Goal: Transaction & Acquisition: Purchase product/service

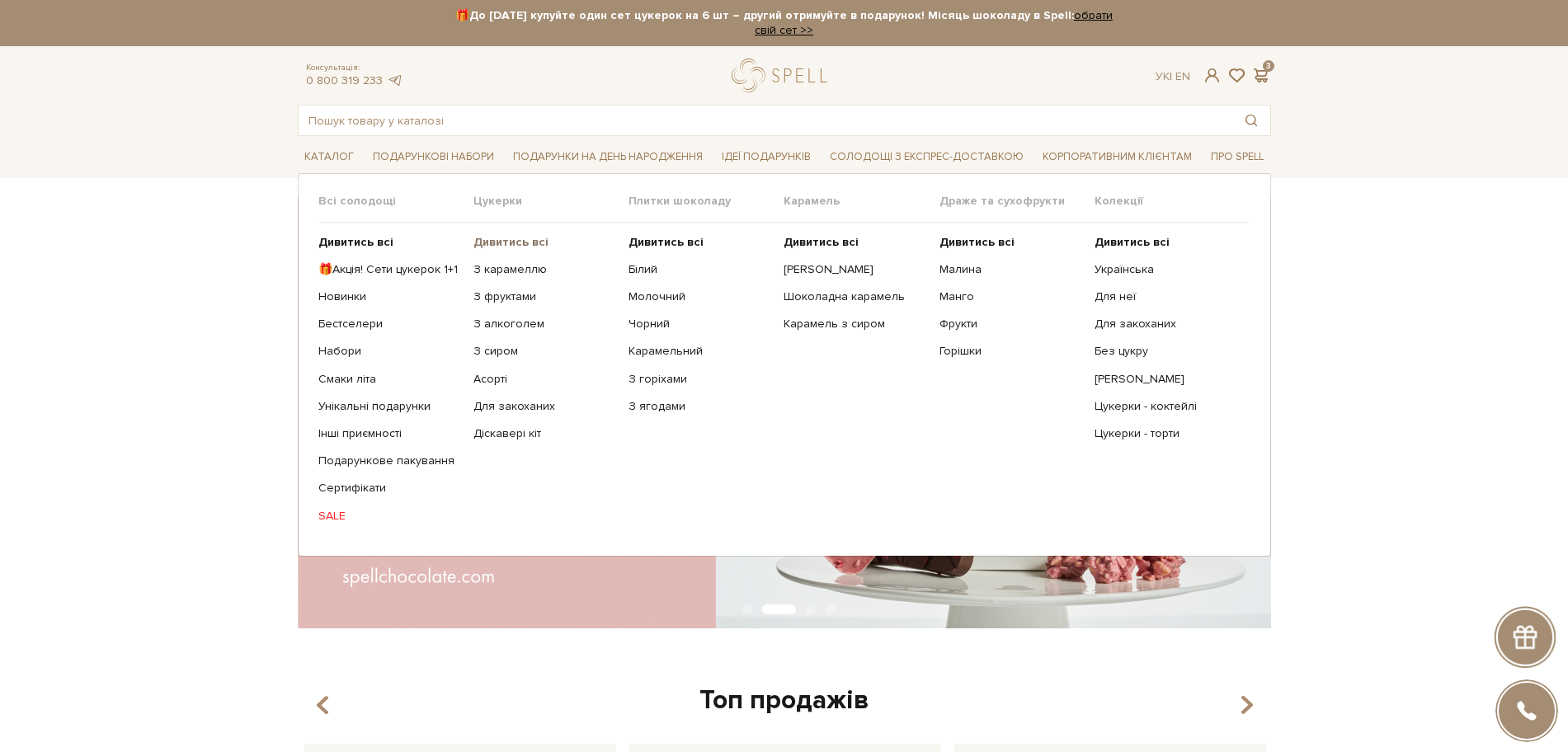
click at [499, 243] on b "Дивитись всі" at bounding box center [511, 242] width 75 height 14
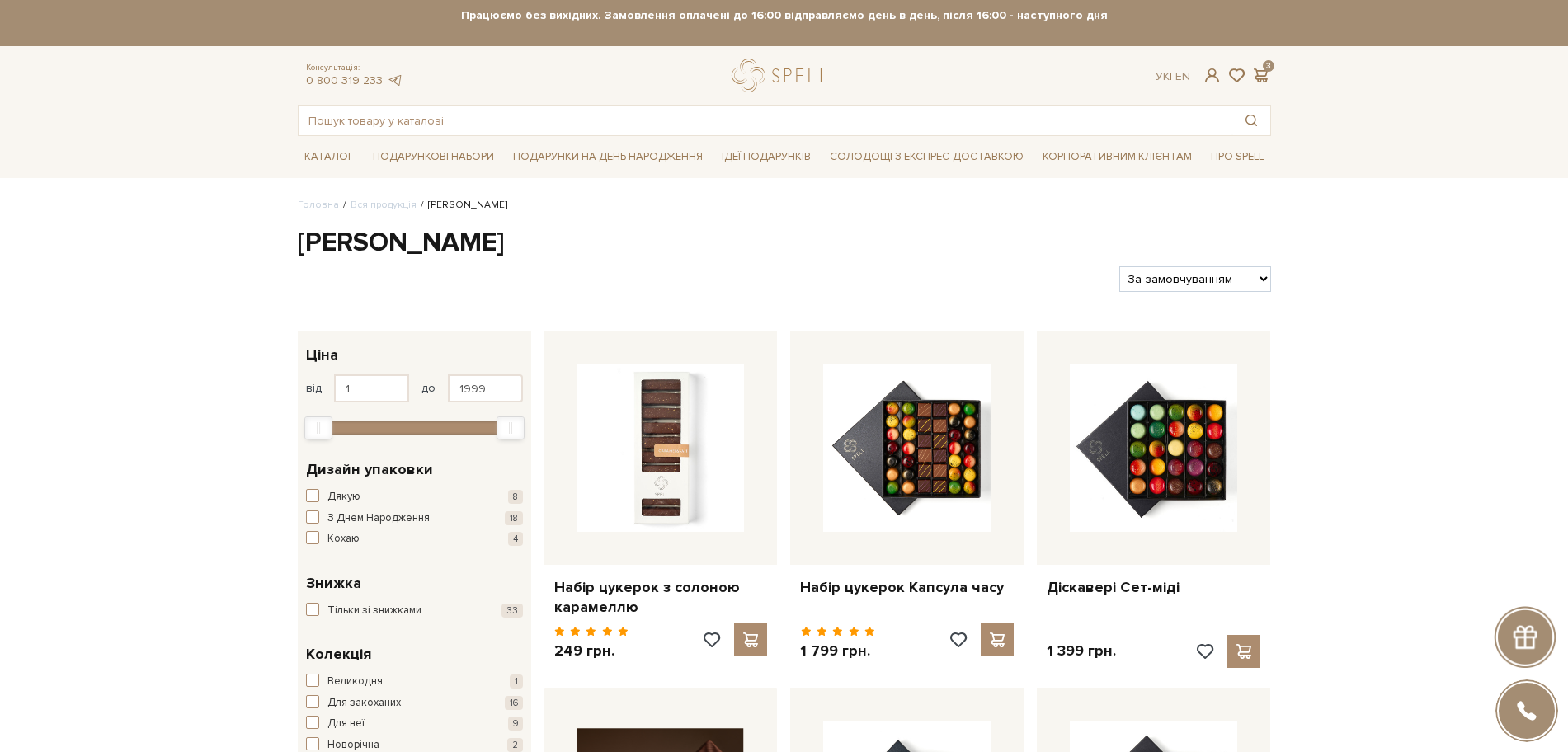
click at [1198, 273] on select "За замовчуванням За Ціною (зростання) За Ціною (зменшення) Новинки За популярні…" at bounding box center [1195, 279] width 151 height 26
select select "https://spellchocolate.com/our-productions/seti-cukerok/?sort=p.viewed&order=DE…"
click at [1120, 266] on select "За замовчуванням За Ціною (зростання) За Ціною (зменшення) Новинки За популярні…" at bounding box center [1195, 279] width 151 height 26
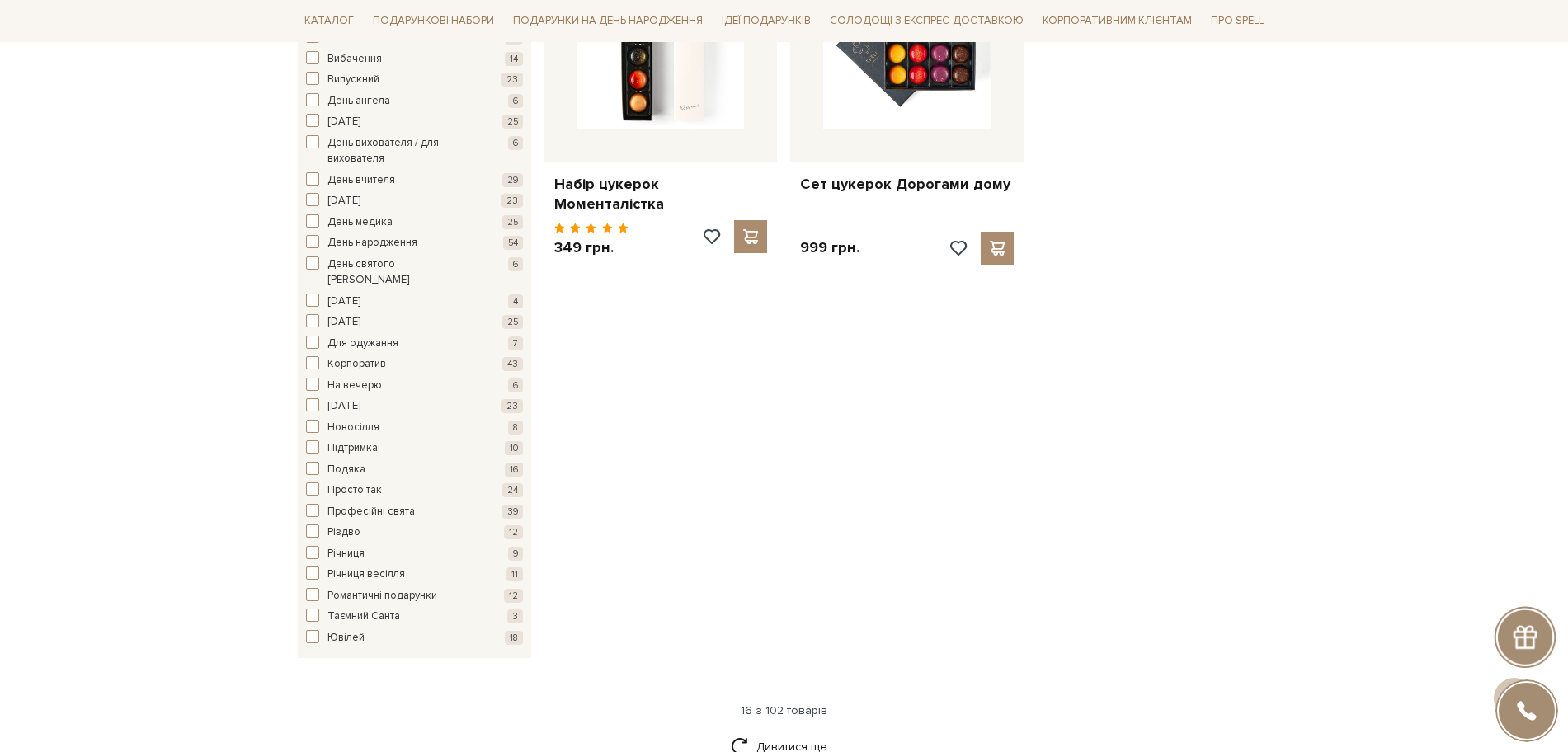
scroll to position [2268, 0]
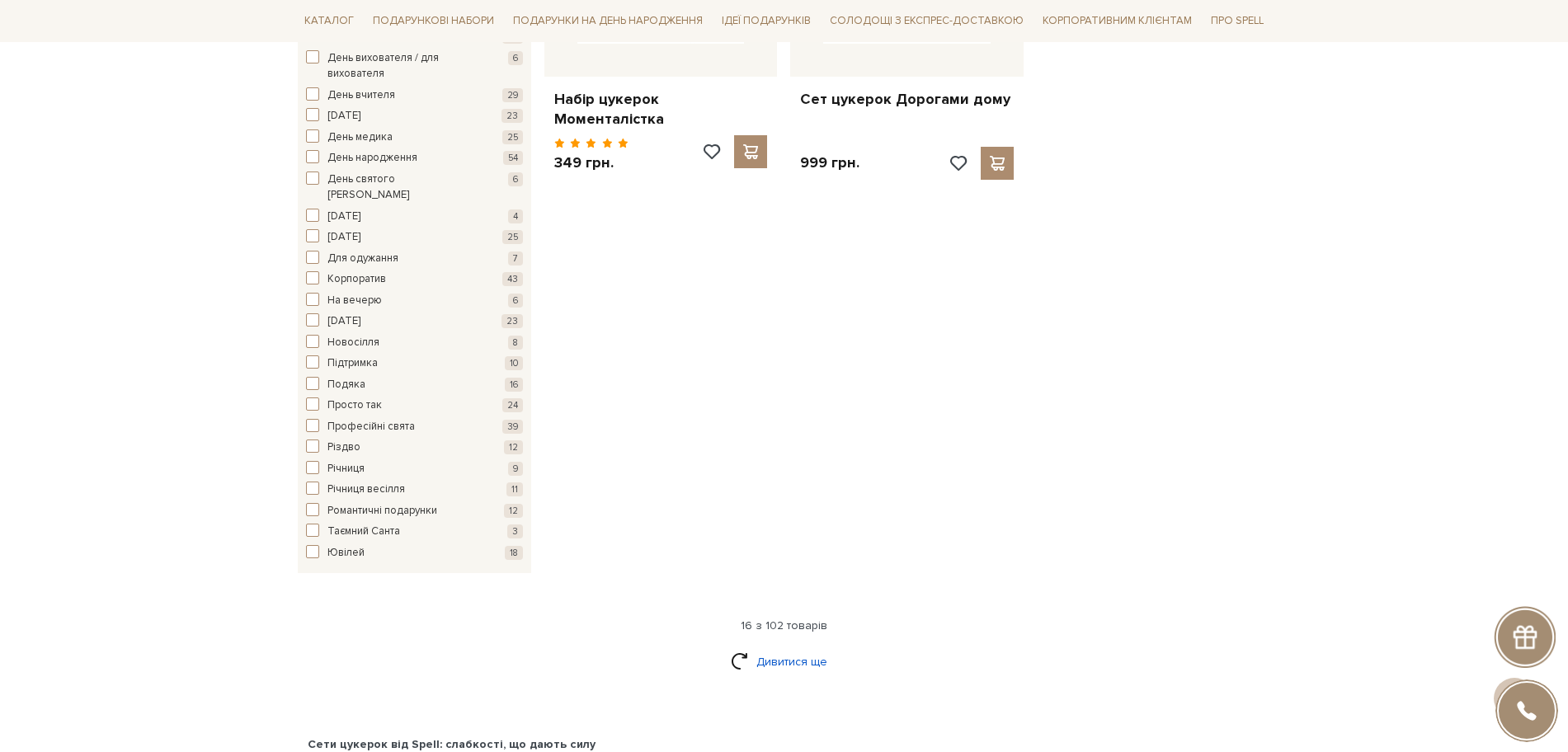
click at [758, 647] on link "Дивитися ще" at bounding box center [784, 661] width 108 height 29
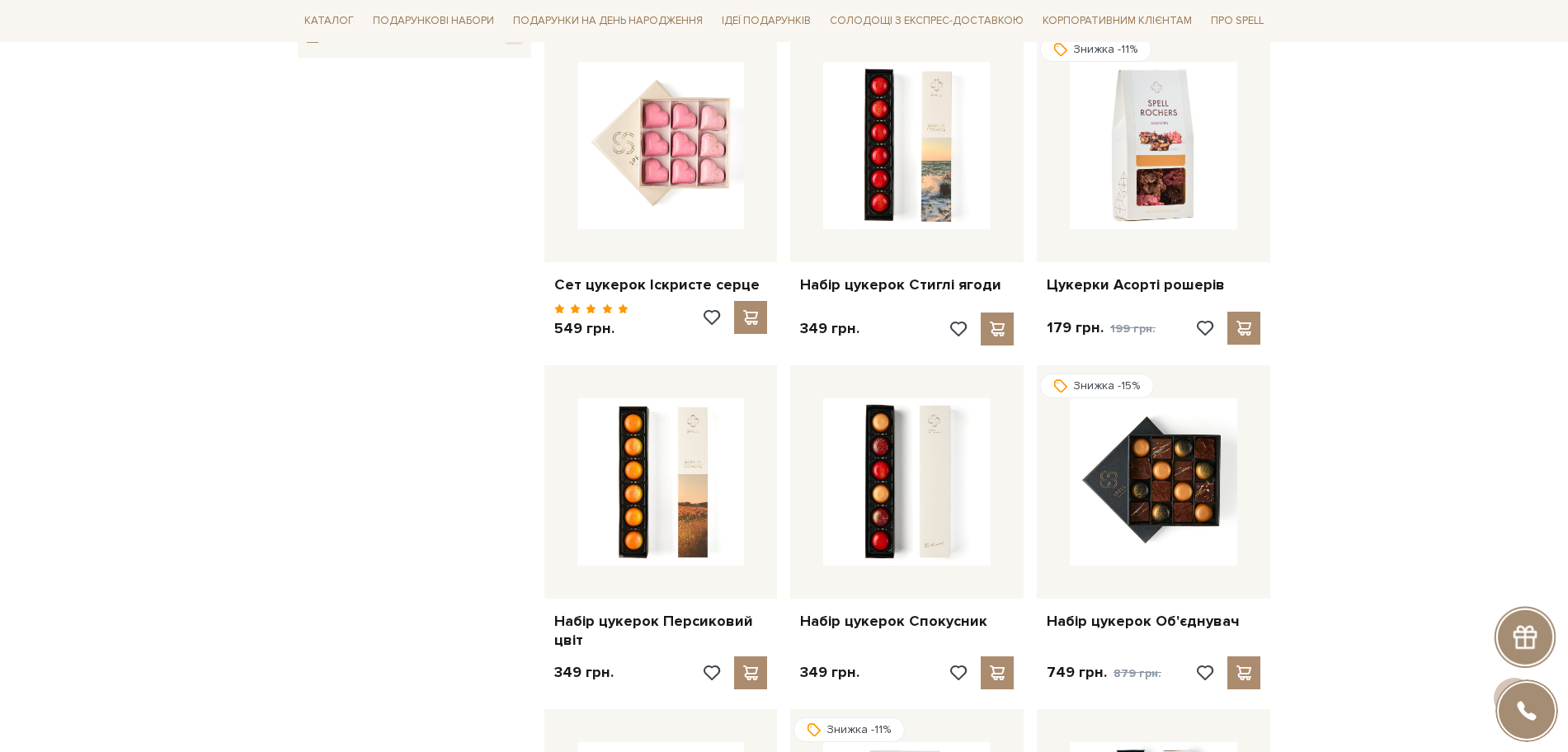
scroll to position [3196, 0]
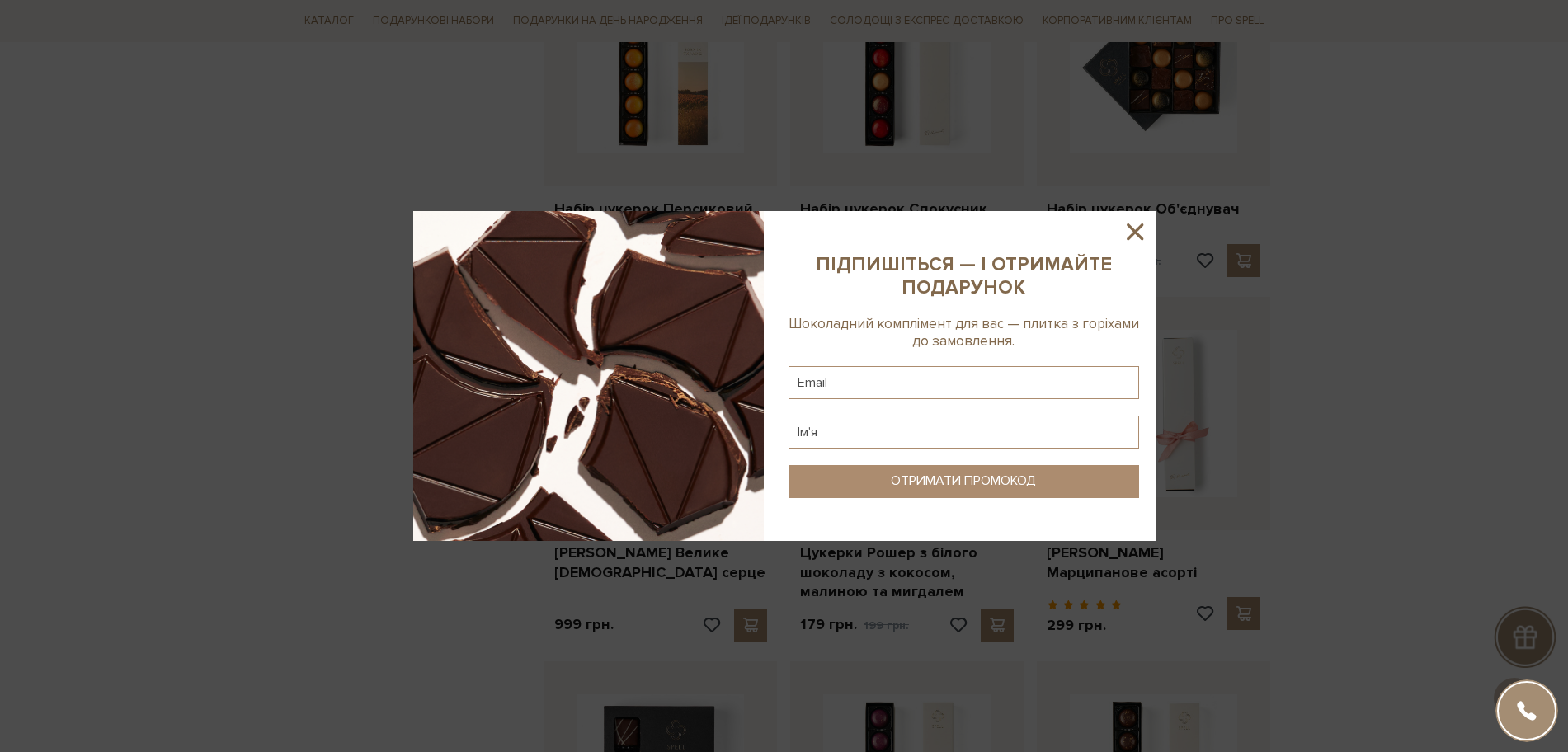
click at [1131, 233] on icon at bounding box center [1135, 231] width 16 height 16
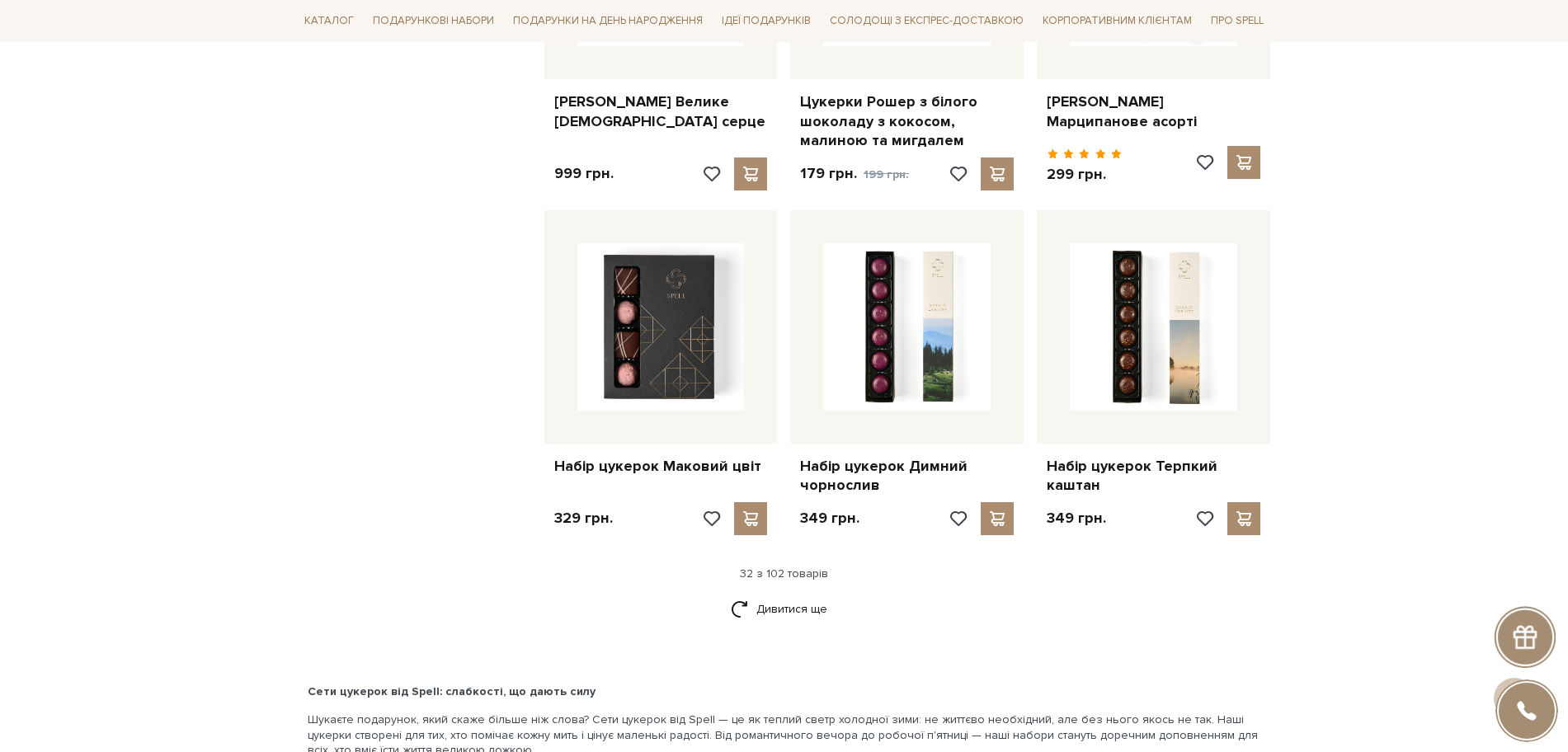
scroll to position [3712, 0]
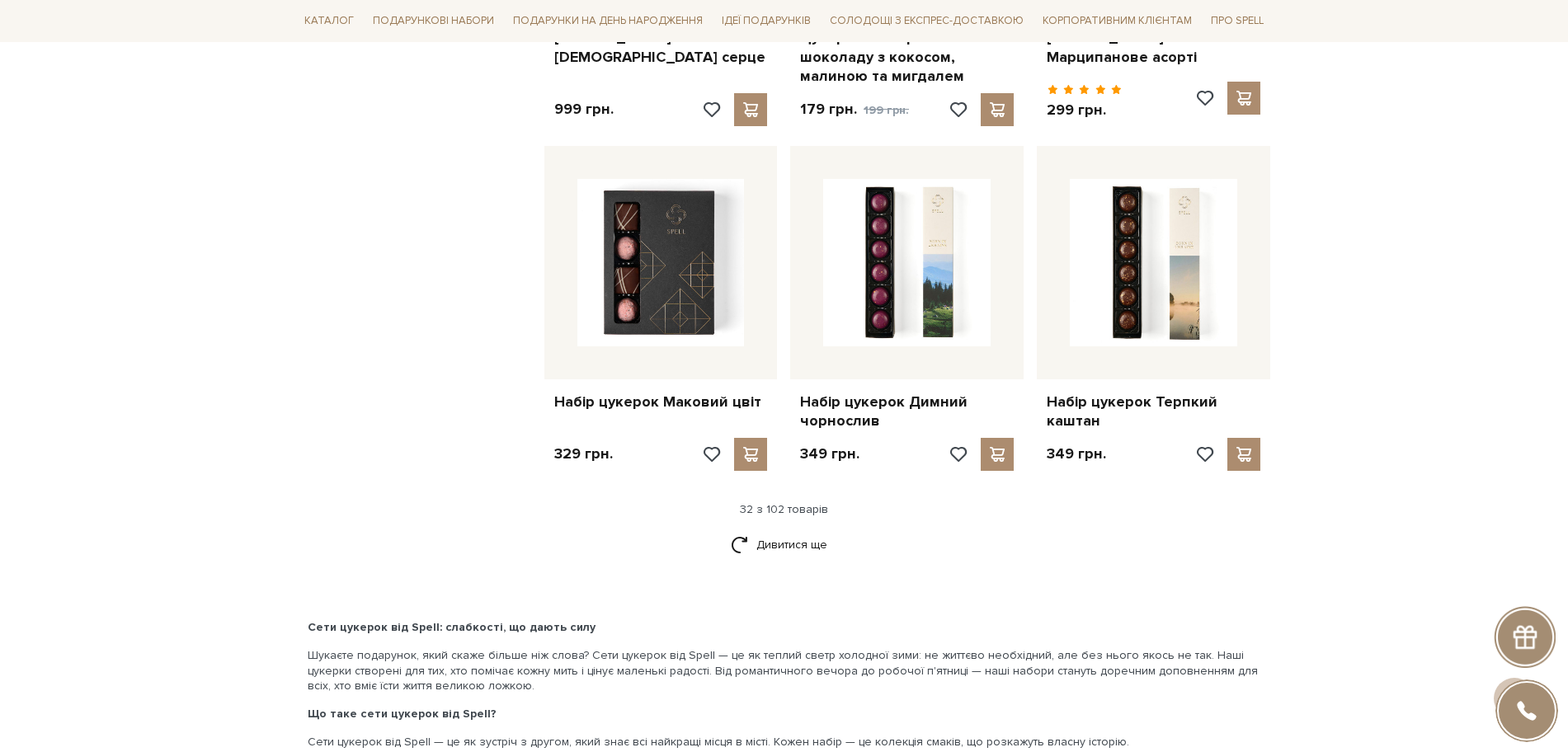
drag, startPoint x: 764, startPoint y: 527, endPoint x: 1052, endPoint y: 482, distance: 291.5
click at [765, 531] on link "Дивитися ще" at bounding box center [784, 545] width 108 height 29
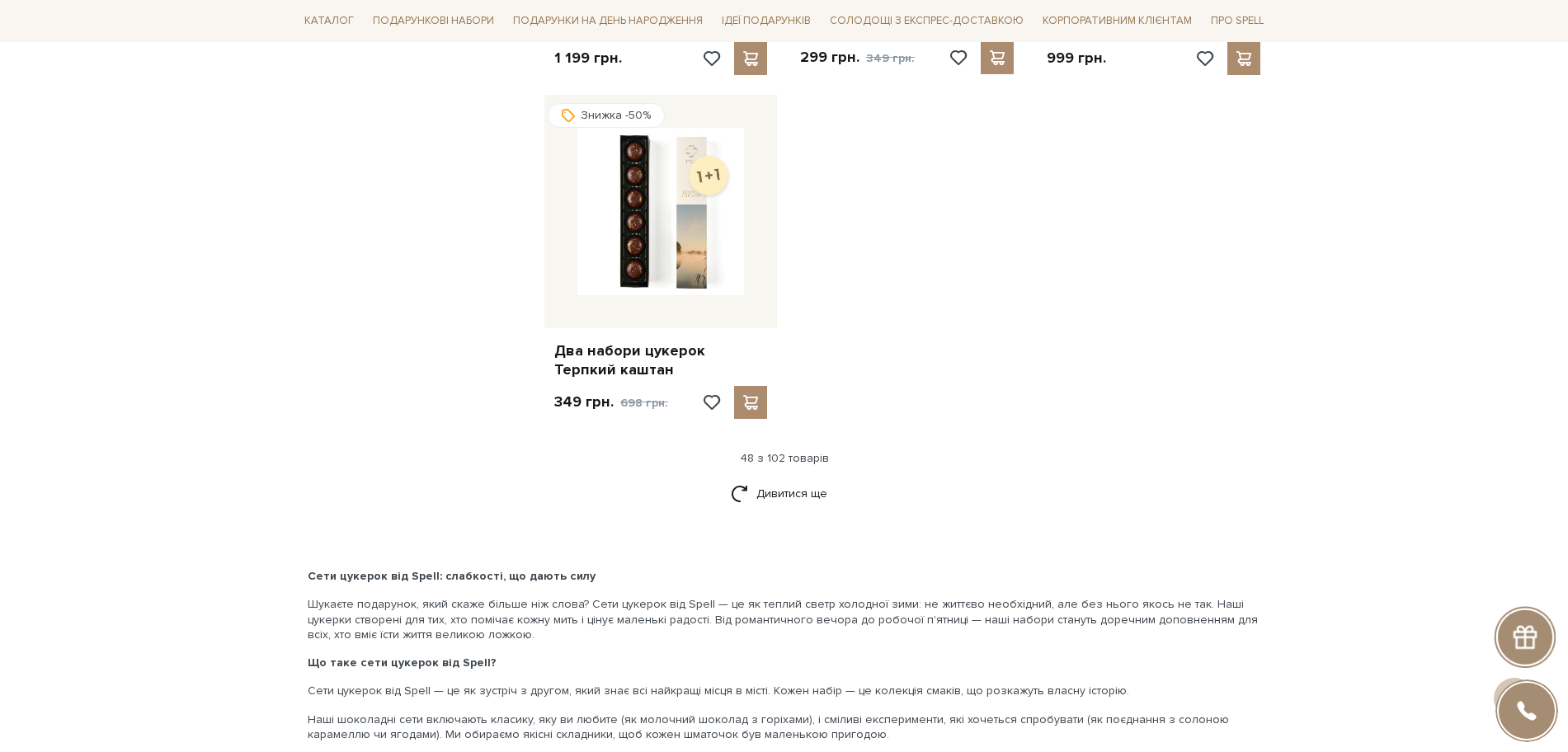
scroll to position [5876, 0]
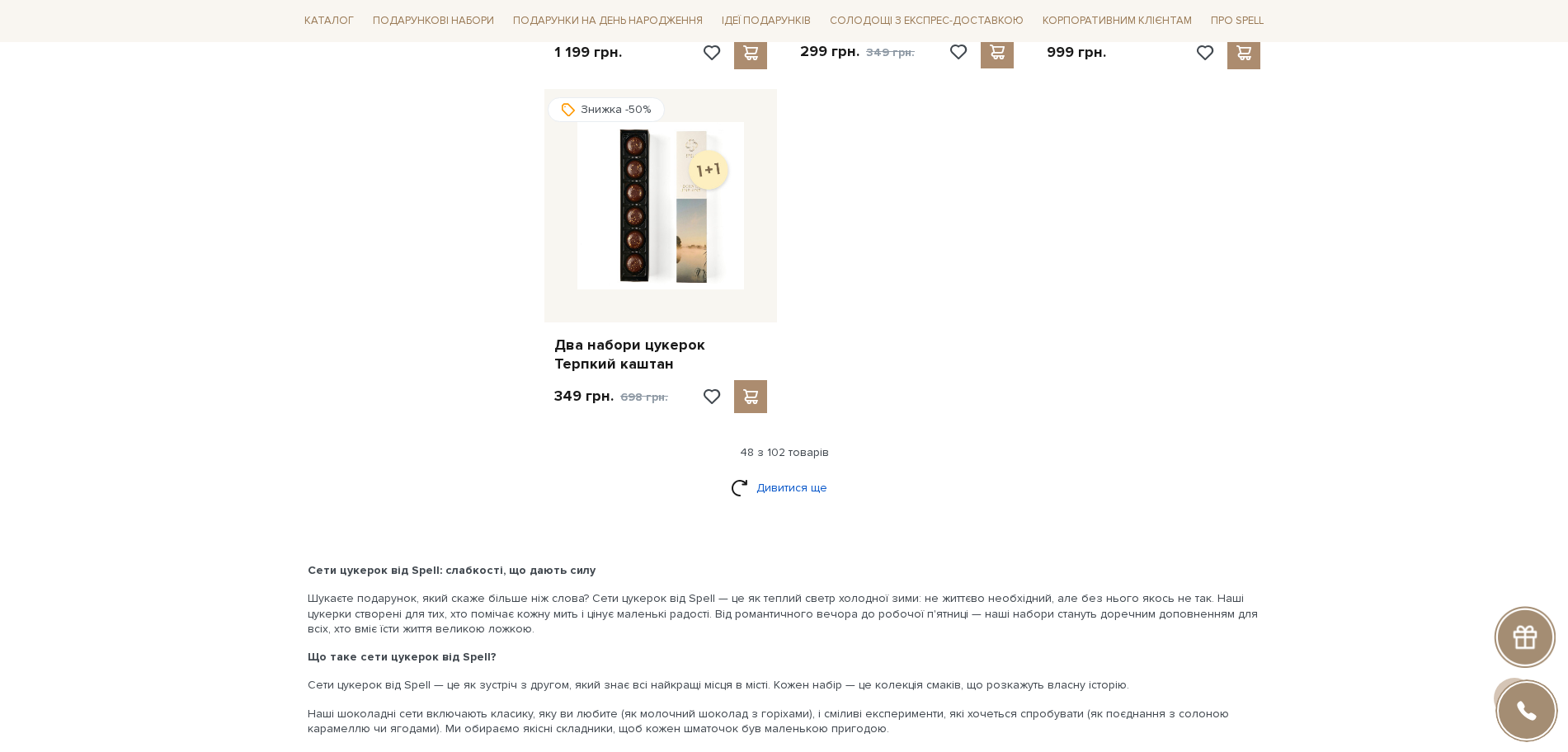
click at [792, 481] on link "Дивитися ще" at bounding box center [784, 488] width 108 height 29
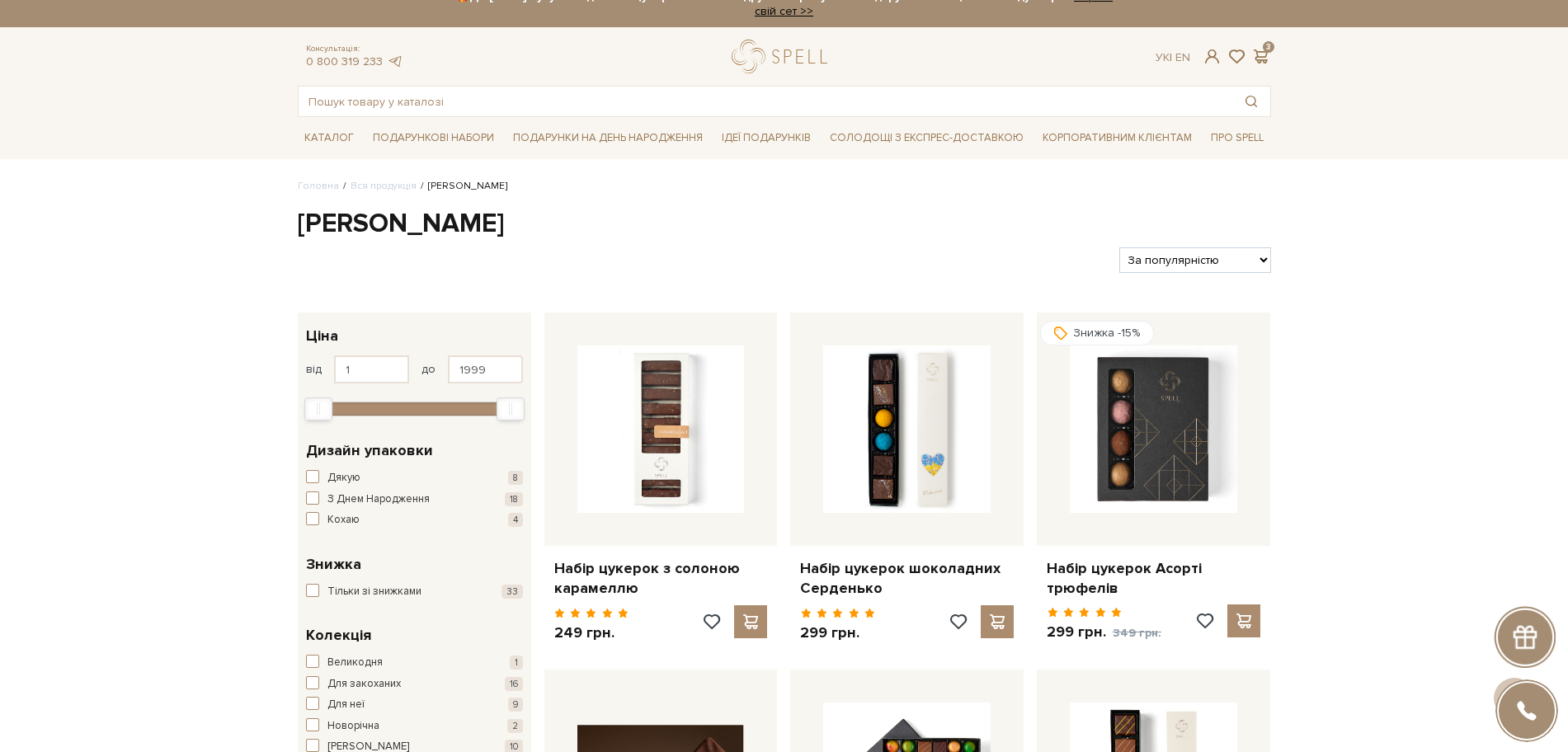
scroll to position [0, 0]
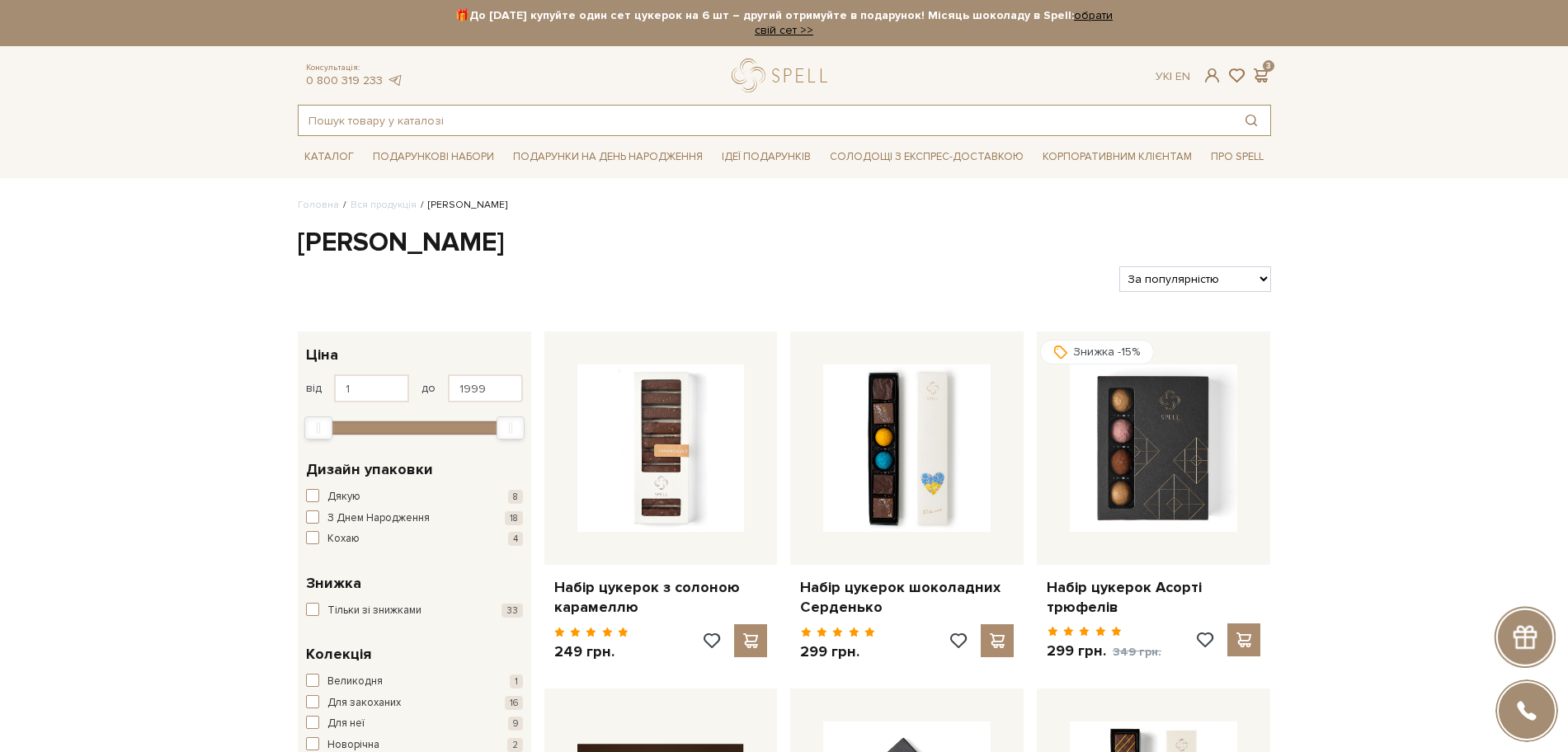
click at [341, 117] on input "text" at bounding box center [766, 120] width 934 height 30
paste input "Пенал 6 цукерок KYIV CAKE (Київський торт"
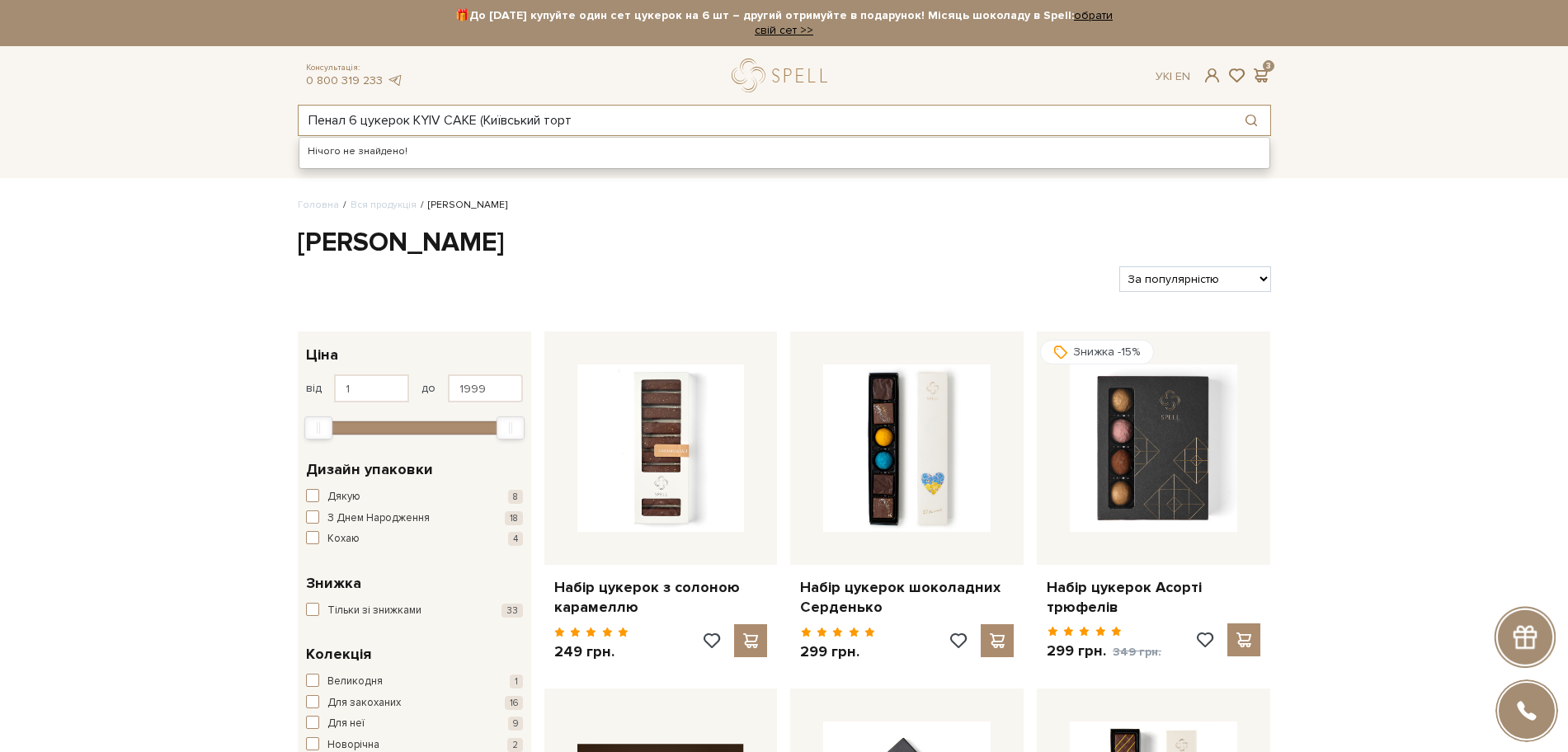
click at [409, 119] on input "Пенал 6 цукерок KYIV CAKE (Київський торт" at bounding box center [766, 120] width 934 height 30
drag, startPoint x: 415, startPoint y: 122, endPoint x: 0, endPoint y: 82, distance: 416.9
click at [0, 89] on header "🎁До 10 серпня купуйте один сет цукерок на 6 шт – другий отримуйте в подарунок! …" at bounding box center [784, 68] width 1568 height 136
drag, startPoint x: 368, startPoint y: 120, endPoint x: 950, endPoint y: 157, distance: 583.2
click at [950, 136] on div "KYIV CAKE (Київський торт Нічого не знайдено!" at bounding box center [784, 120] width 974 height 31
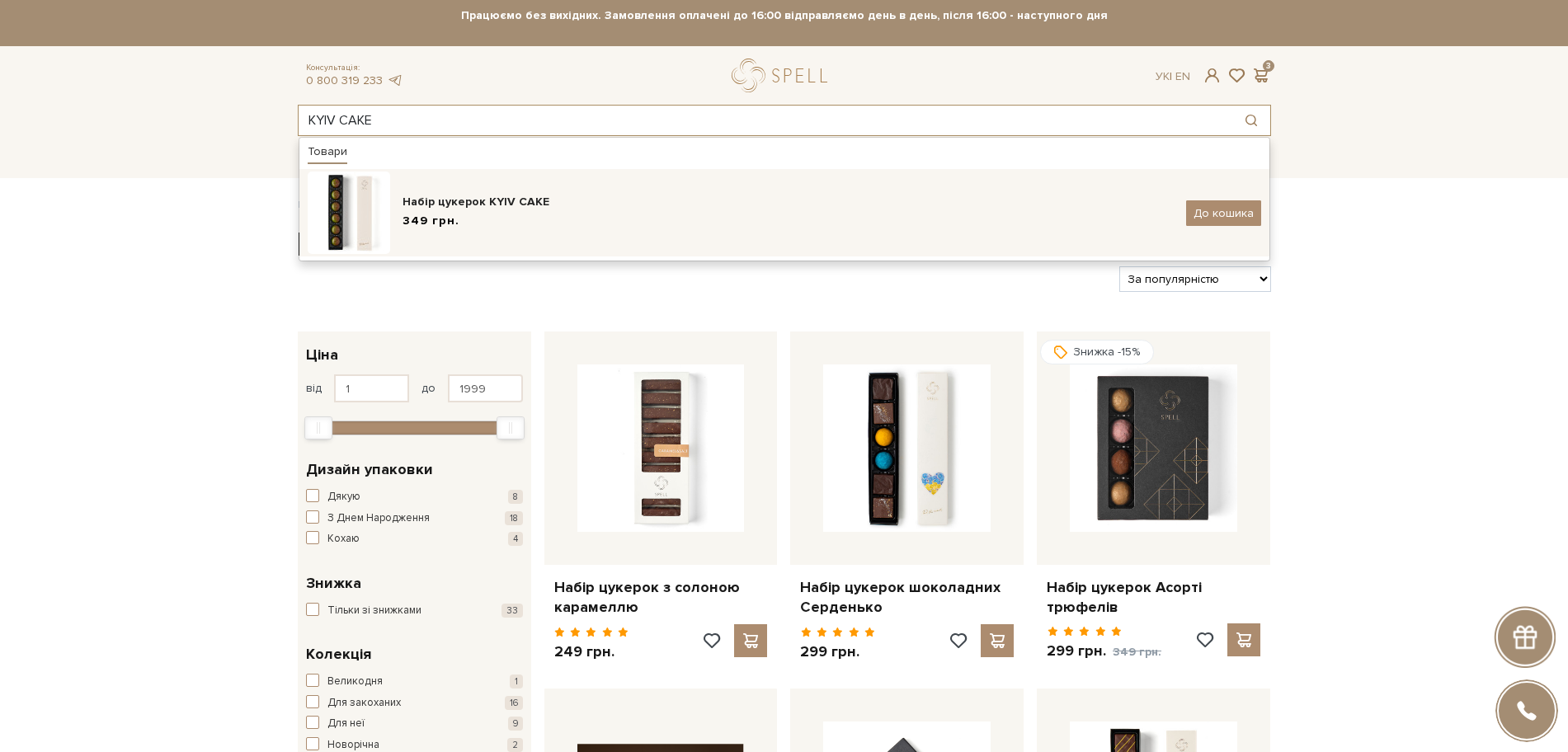
type input "KYIV CAKE"
click at [412, 186] on div "Набір цукерок KYIV CAKE 349 грн. До кошика" at bounding box center [784, 212] width 954 height 82
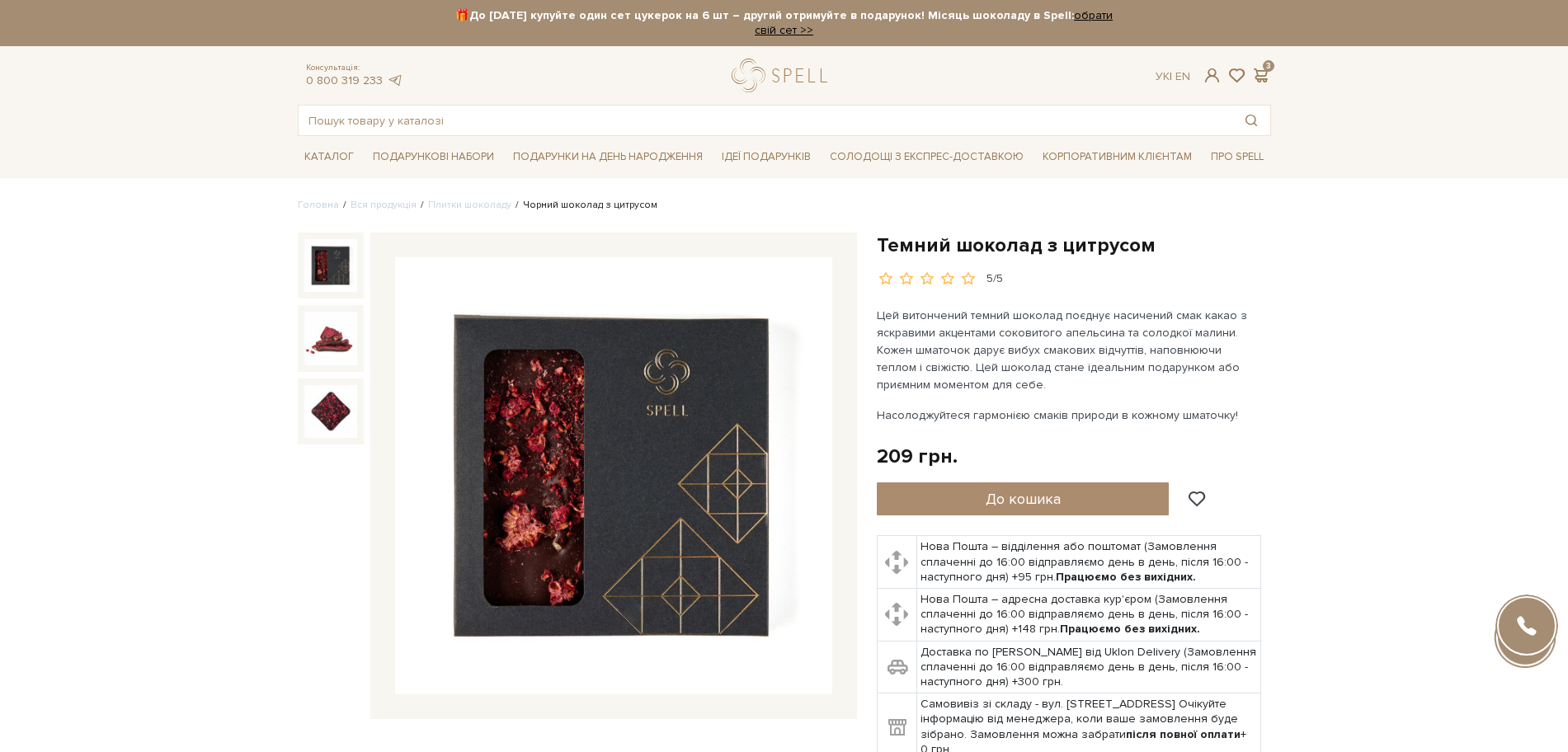
click at [301, 638] on div at bounding box center [577, 475] width 559 height 487
